Goal: Task Accomplishment & Management: Manage account settings

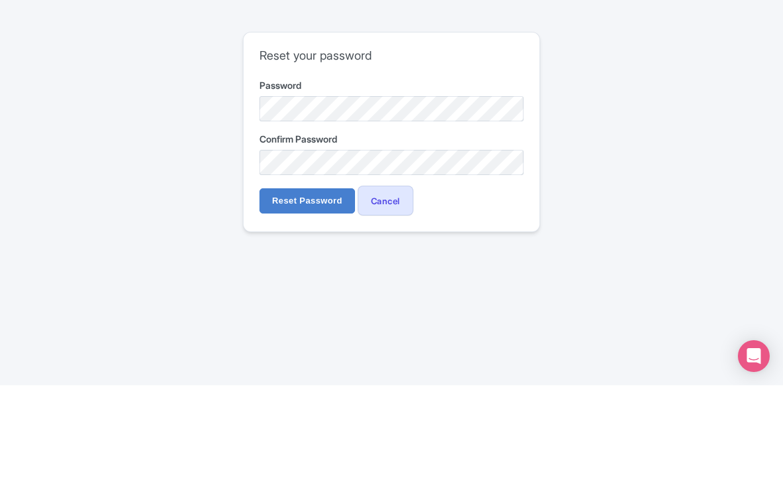
click at [318, 299] on input "Reset Password" at bounding box center [307, 311] width 96 height 25
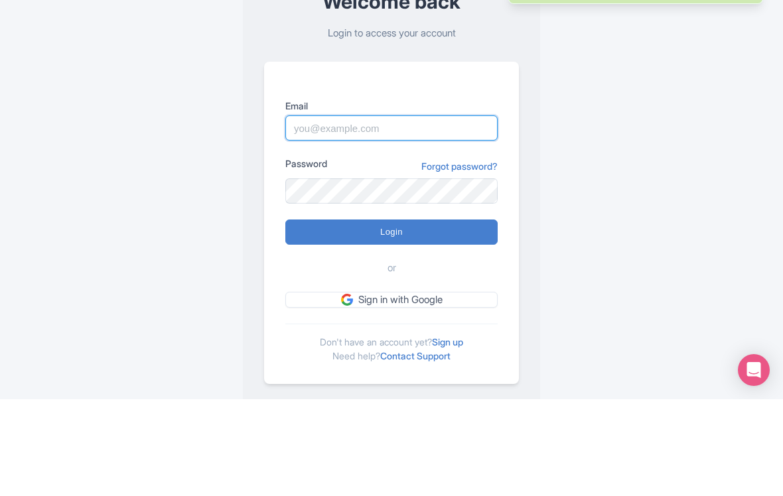
type input "eagleparasail@yahoo.com"
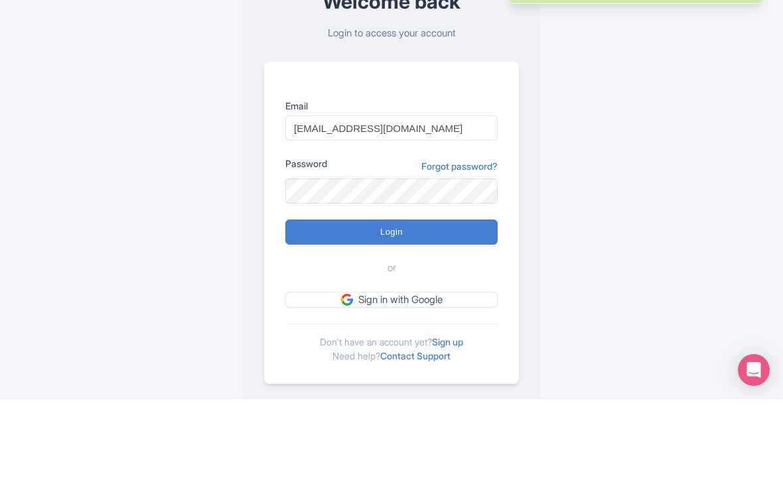
click at [391, 316] on input "Login" at bounding box center [391, 328] width 212 height 25
type input "Logging in..."
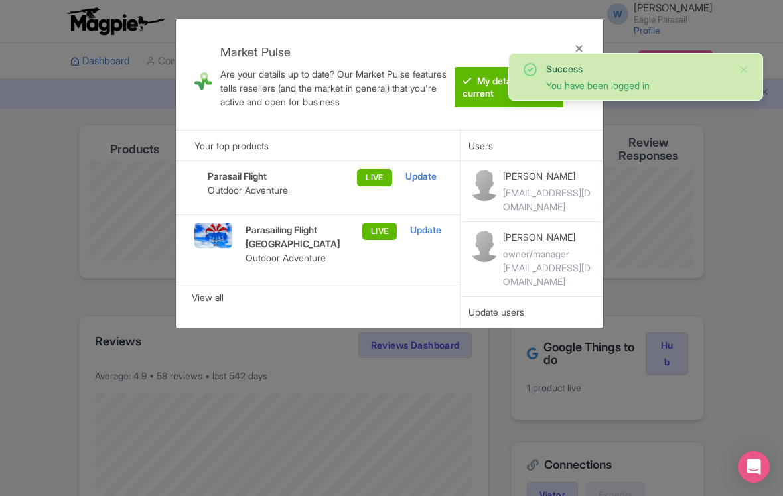
click at [738, 166] on div "Market Pulse Are your details up to date? Our Market Pulse features tells resel…" at bounding box center [391, 248] width 783 height 496
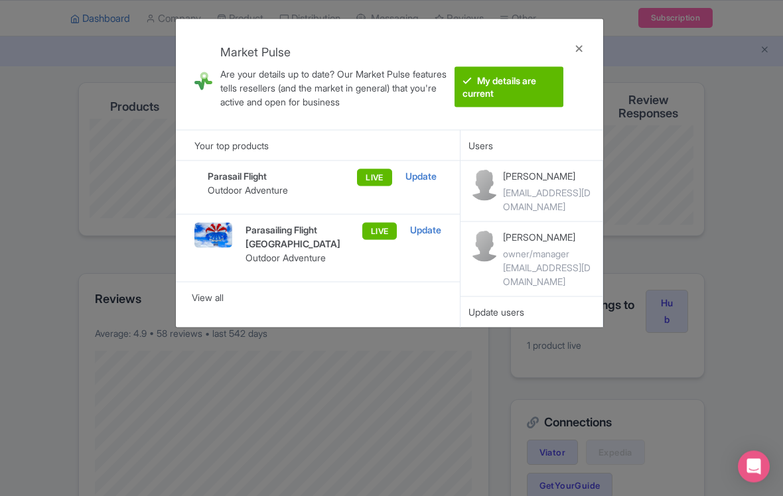
scroll to position [44, 0]
click at [586, 49] on div at bounding box center [579, 75] width 32 height 90
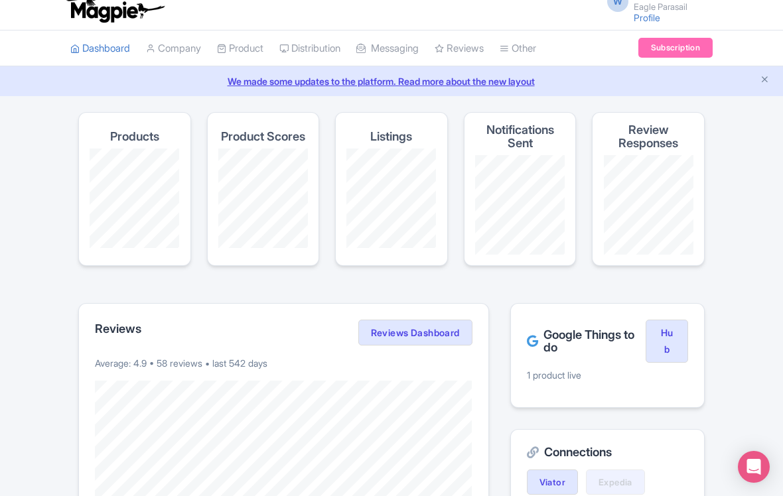
scroll to position [0, 0]
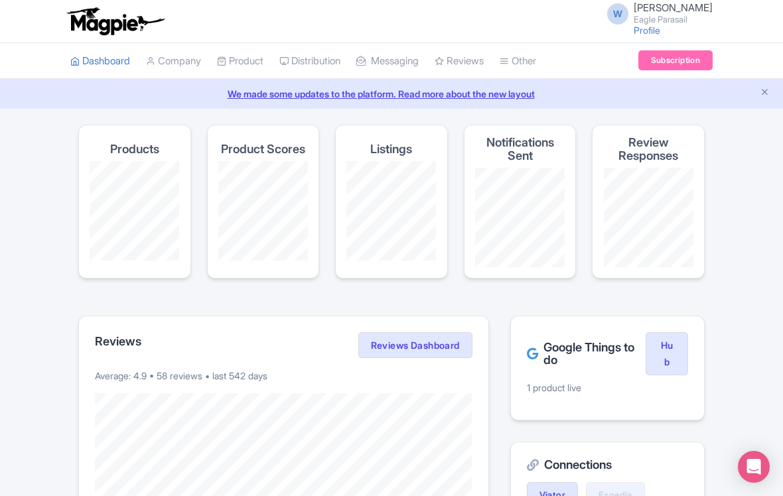
click at [672, 58] on link "Subscription" at bounding box center [675, 60] width 74 height 20
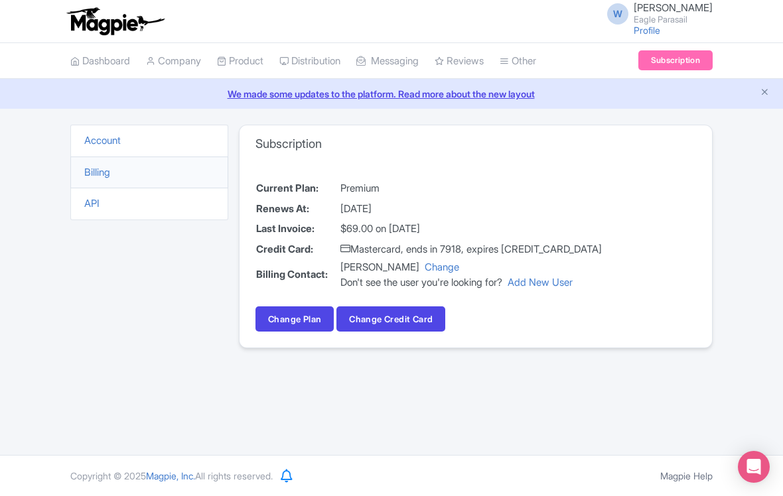
click at [298, 319] on link "Change Plan" at bounding box center [294, 318] width 78 height 25
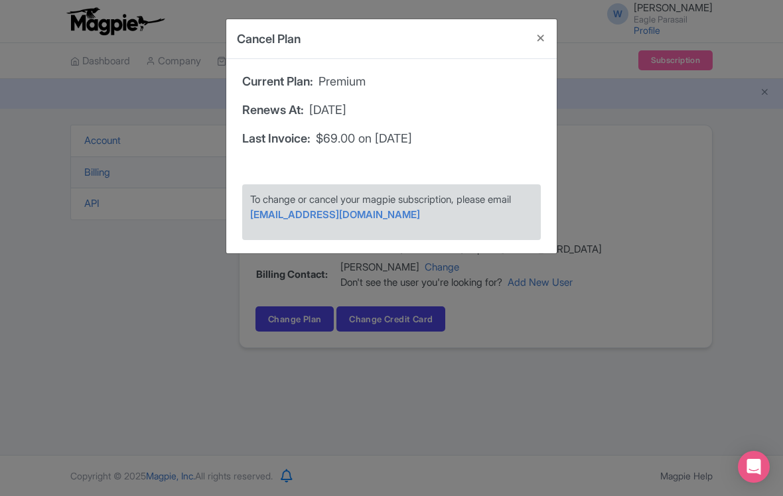
click at [398, 380] on div "Cancel Plan Current Plan: Premium Renews At: [DATE] Last Invoice: $69.00 on [DA…" at bounding box center [391, 248] width 783 height 496
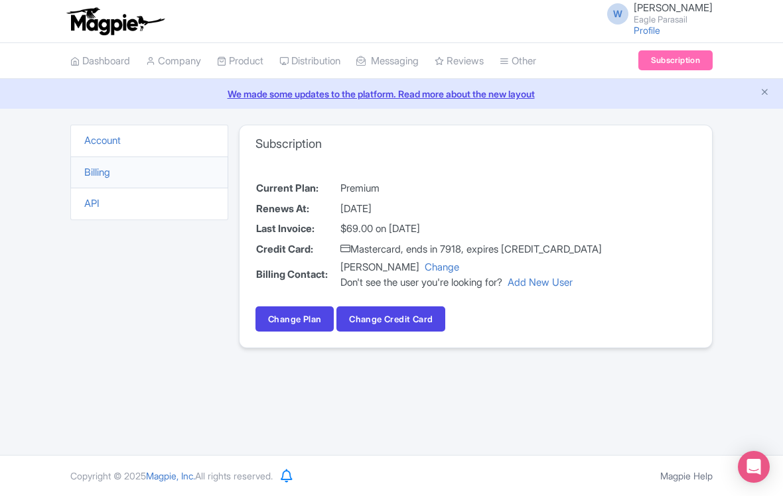
click at [402, 308] on button "Change Credit Card" at bounding box center [390, 318] width 109 height 25
